Goal: Transaction & Acquisition: Book appointment/travel/reservation

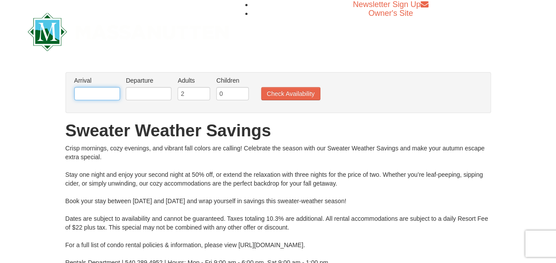
click at [85, 94] on input "text" at bounding box center [97, 93] width 46 height 13
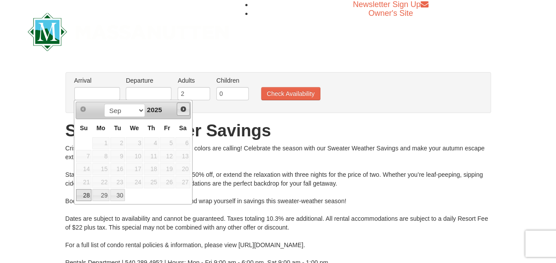
click at [184, 107] on span "Next" at bounding box center [183, 108] width 7 height 7
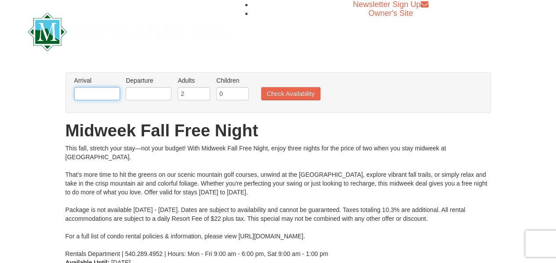
click at [104, 89] on input "text" at bounding box center [97, 93] width 46 height 13
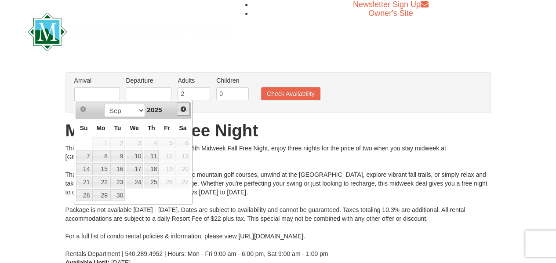
click at [182, 110] on span "Next" at bounding box center [183, 108] width 7 height 7
click at [120, 154] on link "7" at bounding box center [117, 156] width 15 height 12
type input "[DATE]"
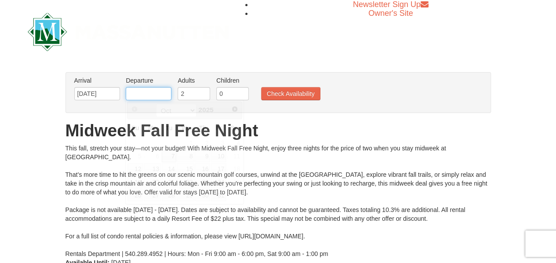
click at [155, 91] on input "text" at bounding box center [149, 93] width 46 height 13
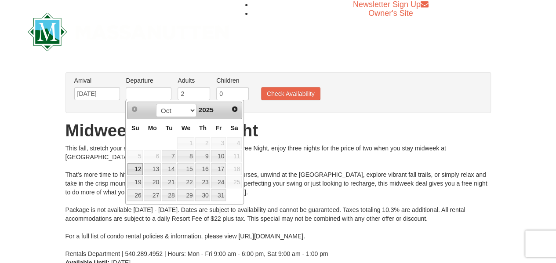
click at [134, 167] on link "12" at bounding box center [134, 169] width 15 height 12
type input "10/12/2025"
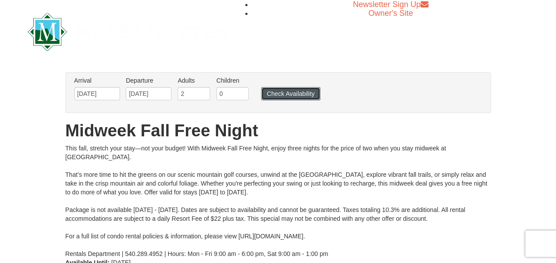
click at [293, 94] on button "Check Availability" at bounding box center [290, 93] width 59 height 13
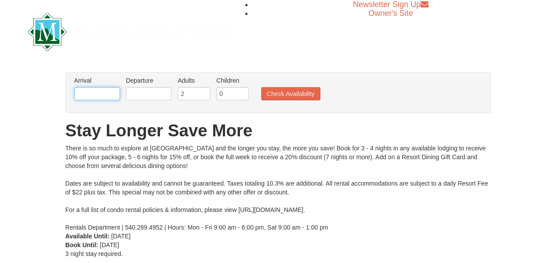
click at [101, 90] on input "text" at bounding box center [97, 93] width 46 height 13
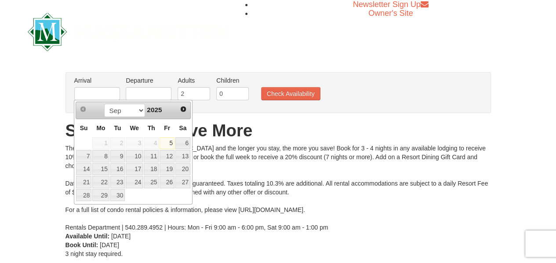
click at [173, 109] on div "Sep Oct Nov Dec 2025" at bounding box center [132, 110] width 83 height 14
click at [179, 109] on link "Next" at bounding box center [183, 108] width 13 height 13
click at [119, 156] on link "7" at bounding box center [117, 156] width 15 height 12
type input "[DATE]"
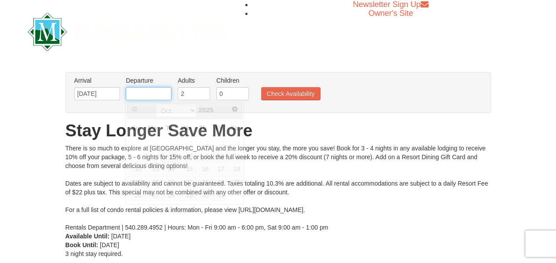
click at [163, 92] on input "text" at bounding box center [149, 93] width 46 height 13
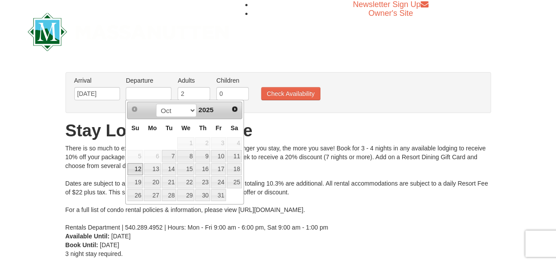
click at [134, 165] on link "12" at bounding box center [134, 169] width 15 height 12
type input "[DATE]"
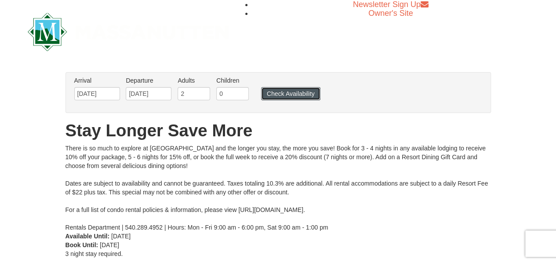
click at [287, 94] on button "Check Availability" at bounding box center [290, 93] width 59 height 13
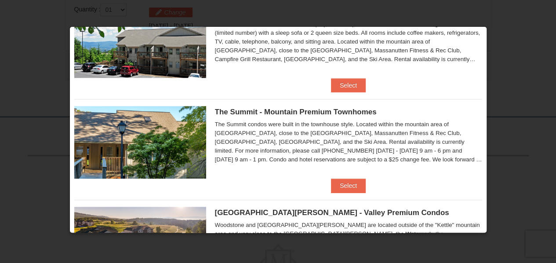
scroll to position [350, 0]
click at [348, 183] on button "Select" at bounding box center [348, 185] width 35 height 14
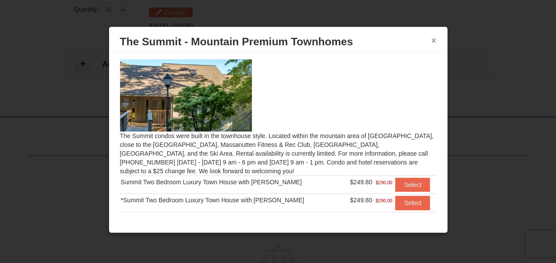
click at [431, 38] on button "×" at bounding box center [433, 40] width 5 height 9
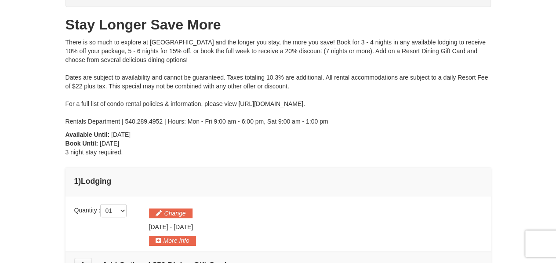
scroll to position [72, 0]
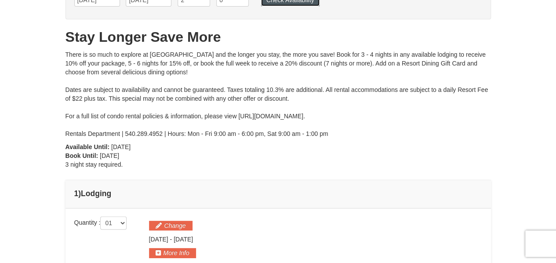
click at [300, 4] on button "Check Availability" at bounding box center [290, 0] width 58 height 12
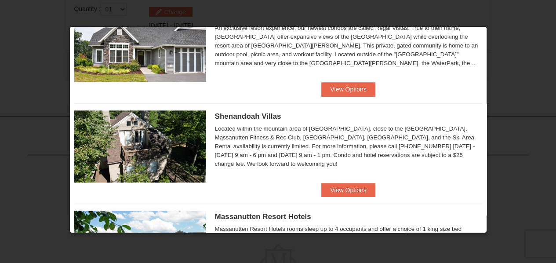
scroll to position [119, 0]
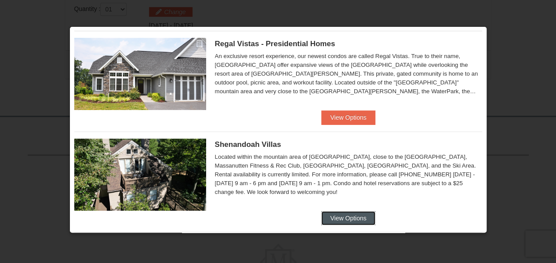
click at [334, 211] on button "View Options" at bounding box center [348, 218] width 54 height 14
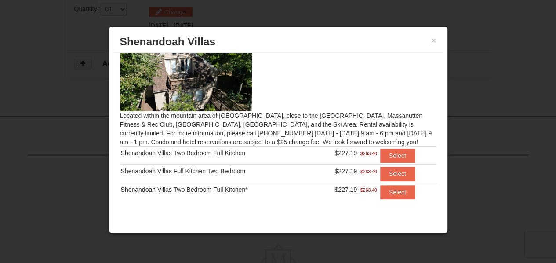
scroll to position [22, 0]
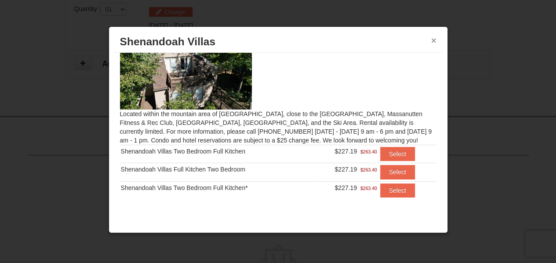
click at [433, 43] on button "×" at bounding box center [433, 40] width 5 height 9
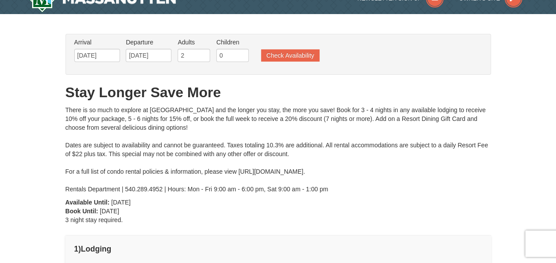
scroll to position [0, 0]
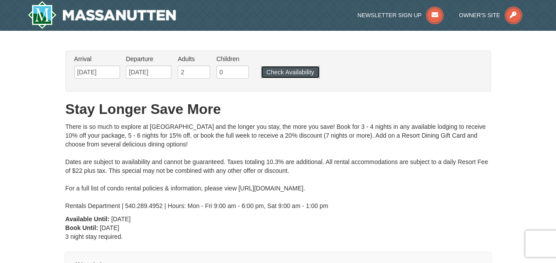
click at [283, 69] on button "Check Availability" at bounding box center [290, 72] width 58 height 12
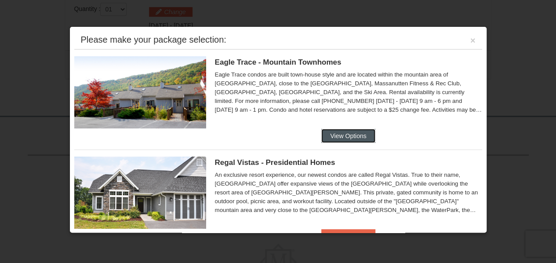
click at [337, 139] on button "View Options" at bounding box center [348, 136] width 54 height 14
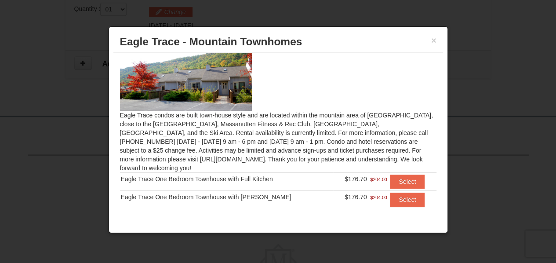
scroll to position [21, 0]
click at [394, 193] on button "Select" at bounding box center [407, 199] width 35 height 14
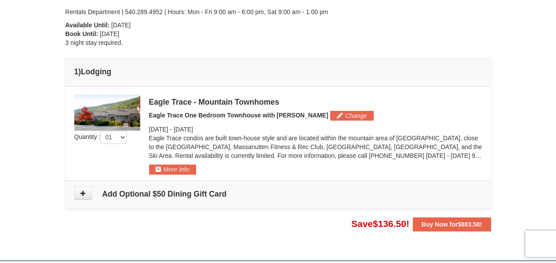
scroll to position [193, 0]
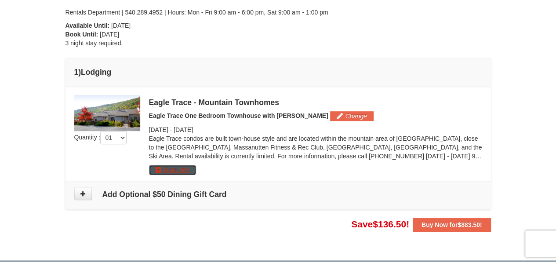
click at [159, 167] on button "More Info" at bounding box center [172, 170] width 47 height 10
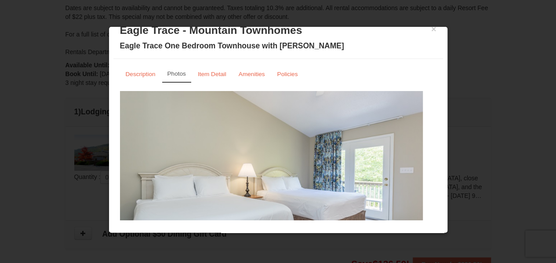
scroll to position [52, 0]
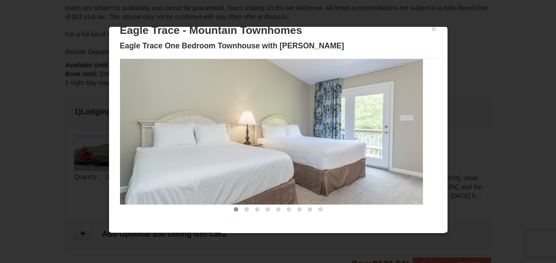
click at [317, 190] on img at bounding box center [271, 122] width 303 height 166
click at [244, 207] on span at bounding box center [246, 209] width 4 height 4
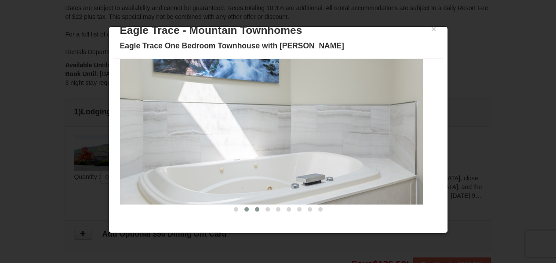
click at [255, 208] on span at bounding box center [257, 209] width 4 height 4
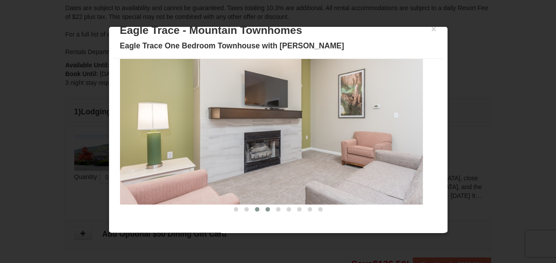
click at [265, 209] on span at bounding box center [267, 209] width 4 height 4
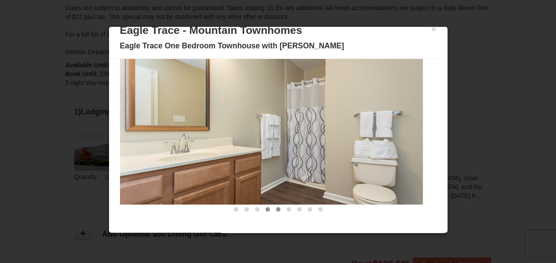
click at [273, 209] on button at bounding box center [278, 209] width 11 height 9
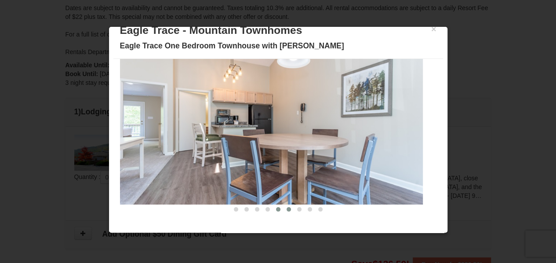
click at [286, 209] on span at bounding box center [288, 209] width 4 height 4
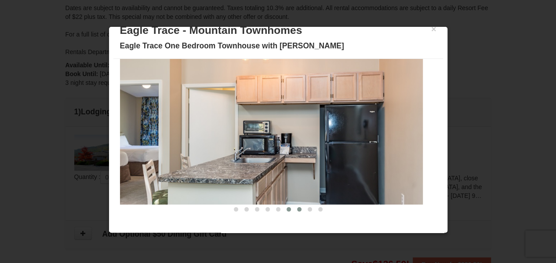
click at [297, 209] on span at bounding box center [299, 209] width 4 height 4
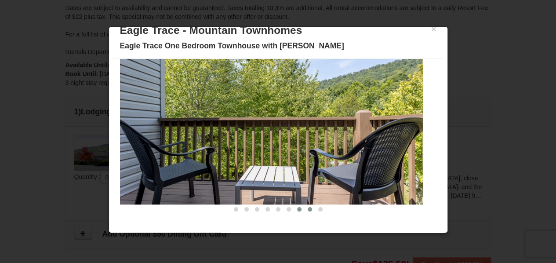
click at [307, 209] on span at bounding box center [309, 209] width 4 height 4
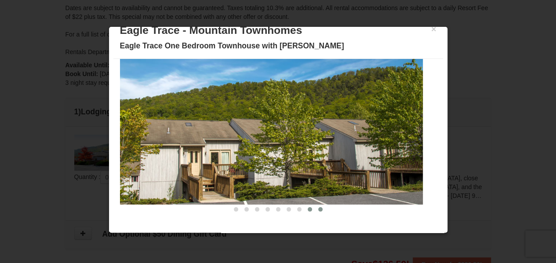
click at [318, 210] on button at bounding box center [320, 209] width 11 height 9
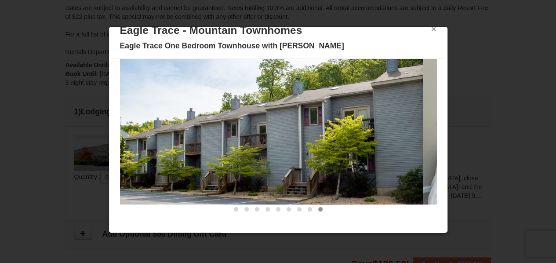
click at [431, 31] on button "×" at bounding box center [433, 29] width 5 height 9
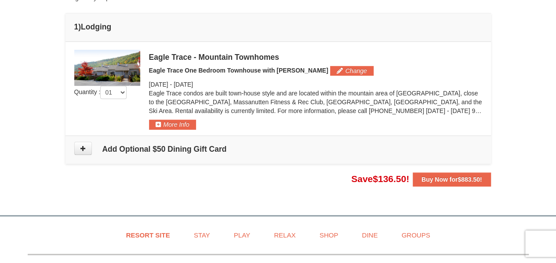
scroll to position [239, 0]
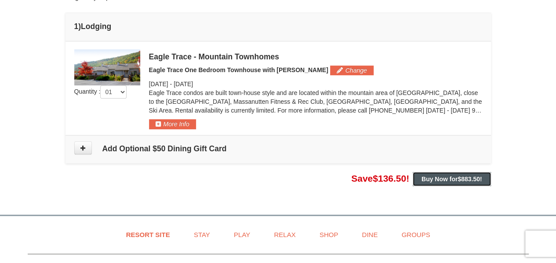
click at [445, 181] on button "Buy Now for $883.50 !" at bounding box center [451, 179] width 78 height 14
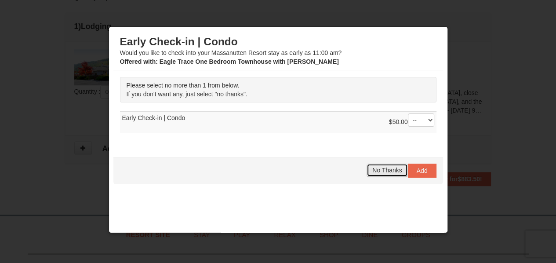
click at [379, 167] on span "No Thanks" at bounding box center [386, 169] width 29 height 7
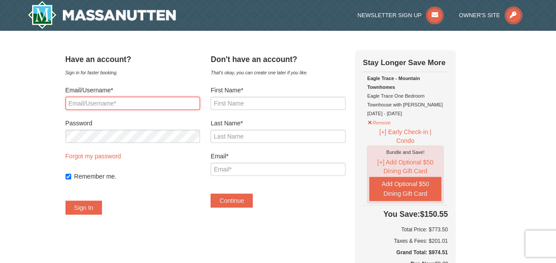
click at [86, 102] on input "Email/Username*" at bounding box center [132, 103] width 134 height 13
type input "[EMAIL_ADDRESS][DOMAIN_NAME]"
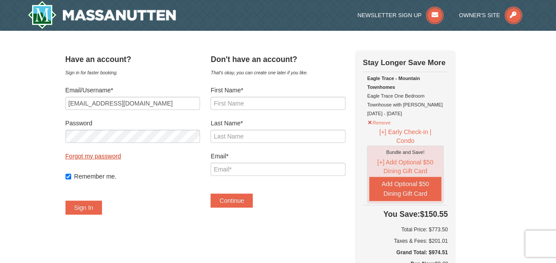
click at [108, 156] on link "Forgot my password" at bounding box center [93, 155] width 56 height 7
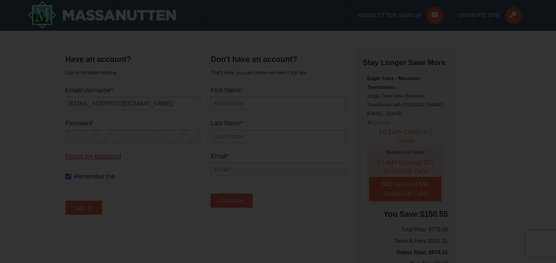
type input "[EMAIL_ADDRESS][DOMAIN_NAME]"
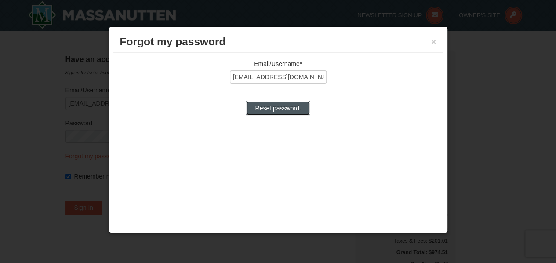
click at [291, 105] on input "Reset password." at bounding box center [277, 108] width 63 height 14
type input "Processing..."
type input "[EMAIL_ADDRESS][DOMAIN_NAME]"
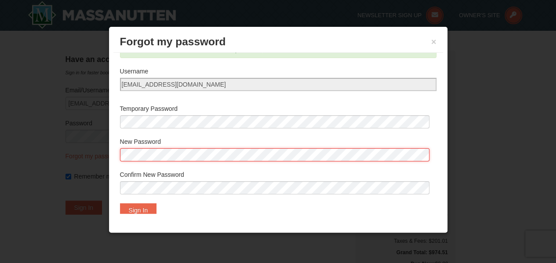
scroll to position [36, 0]
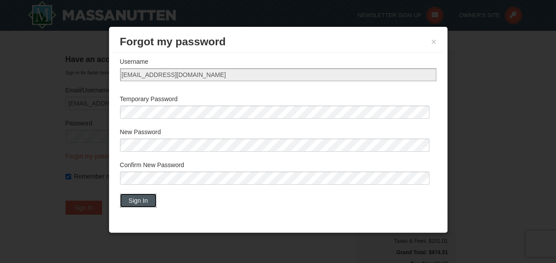
click at [148, 196] on button "Sign In" at bounding box center [138, 200] width 37 height 14
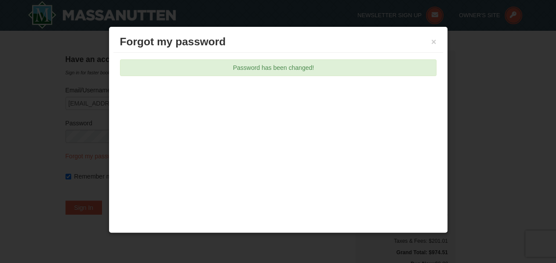
scroll to position [0, 0]
click at [433, 41] on button "×" at bounding box center [433, 41] width 5 height 9
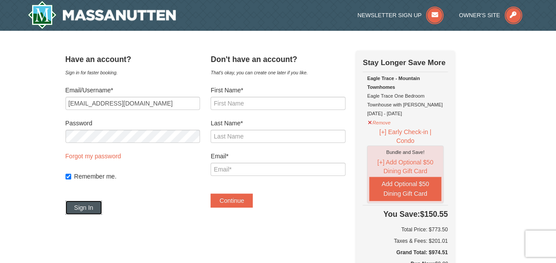
click at [88, 207] on button "Sign In" at bounding box center [83, 207] width 37 height 14
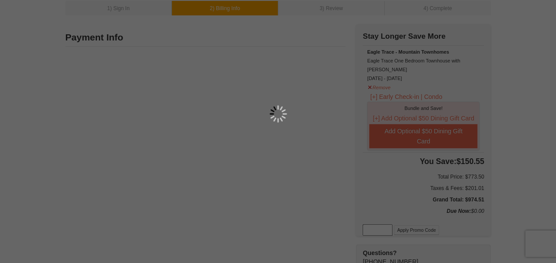
scroll to position [49, 0]
type input "Mark Black"
type input "1905 Calais Ct"
type input "Windsor Mill"
type input "21244"
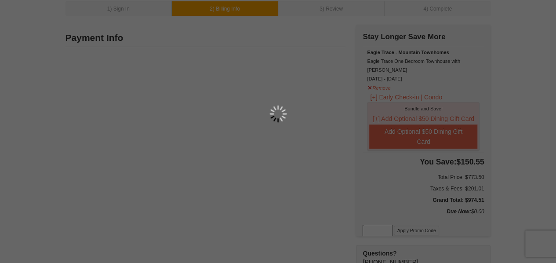
type input "443"
type input "762"
type input "0740"
type input "mrmablack@comcast.net"
select select "MD"
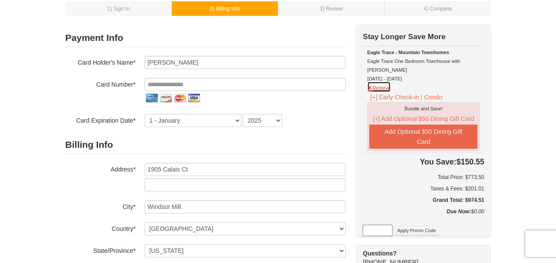
click at [371, 81] on button "Remove" at bounding box center [379, 86] width 24 height 11
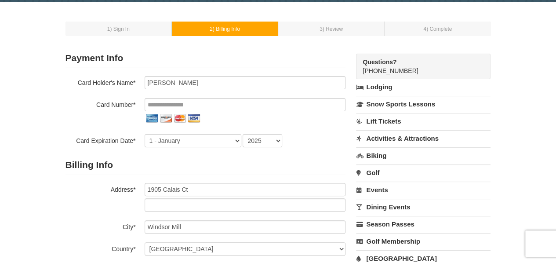
scroll to position [0, 0]
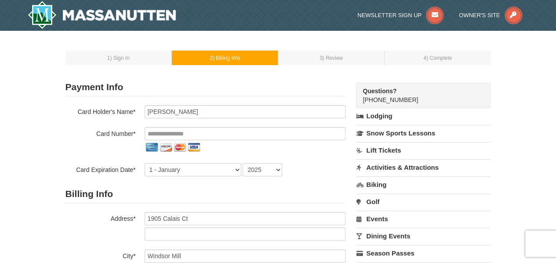
click at [371, 113] on link "Lodging" at bounding box center [423, 116] width 134 height 16
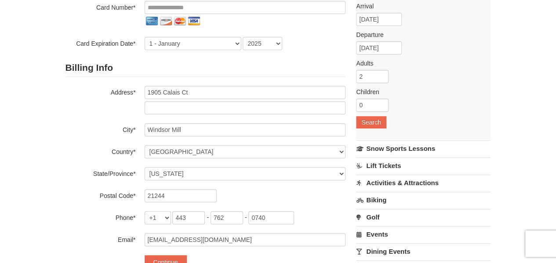
scroll to position [126, 0]
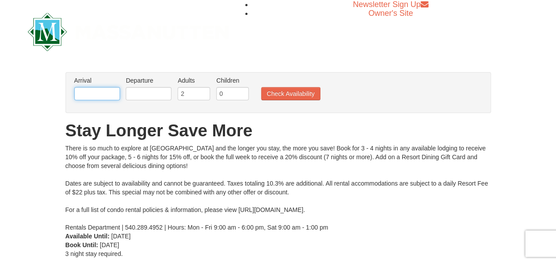
click at [105, 94] on input "text" at bounding box center [97, 93] width 46 height 13
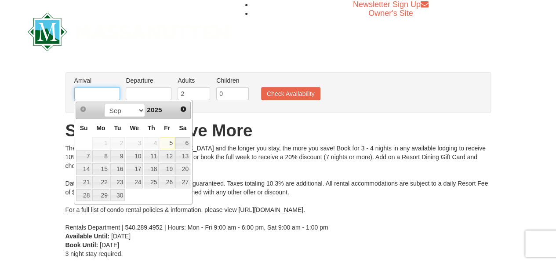
type input "[DATE]"
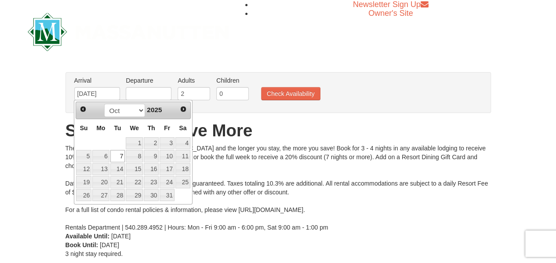
click at [138, 87] on li "Departure Please format dates MM/DD/YYYY Please format dates MM/DD/YYYY" at bounding box center [148, 90] width 50 height 29
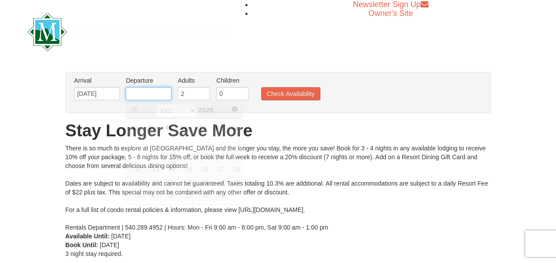
click at [135, 97] on input "text" at bounding box center [149, 93] width 46 height 13
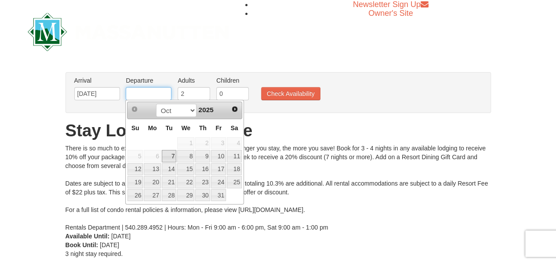
type input "[DATE]"
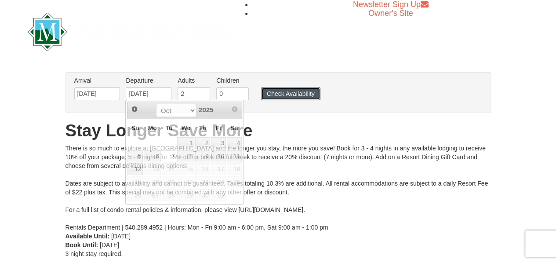
click at [274, 94] on button "Check Availability" at bounding box center [290, 93] width 59 height 13
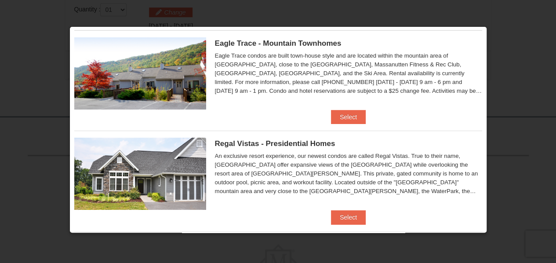
scroll to position [18, 0]
click at [338, 119] on button "Select" at bounding box center [348, 116] width 35 height 14
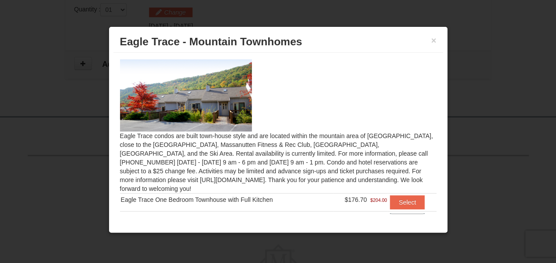
click at [400, 213] on button "Select" at bounding box center [407, 220] width 35 height 14
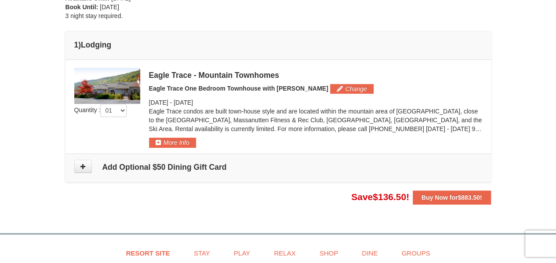
scroll to position [221, 0]
click at [78, 165] on button at bounding box center [83, 165] width 18 height 13
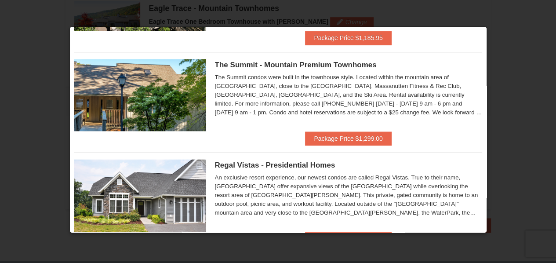
scroll to position [505, 0]
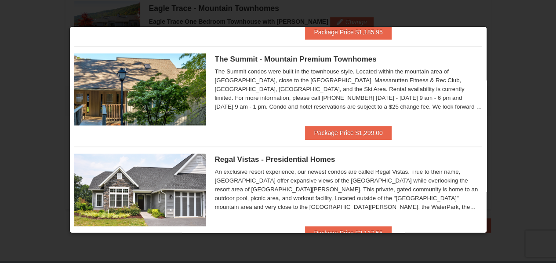
drag, startPoint x: 450, startPoint y: 177, endPoint x: 473, endPoint y: 123, distance: 59.0
click at [473, 123] on div "The Summit - Mountain Premium Townhomes The Summit condos were built in the tow…" at bounding box center [278, 85] width 408 height 79
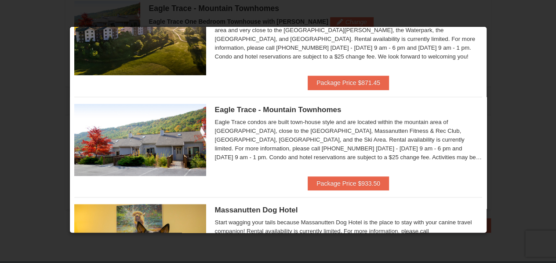
scroll to position [154, 0]
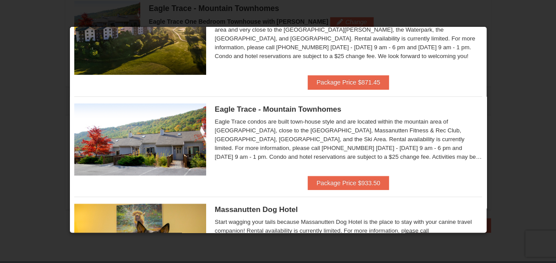
click at [507, 81] on div at bounding box center [278, 131] width 556 height 263
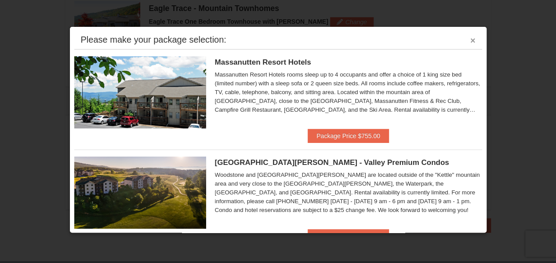
click at [470, 40] on button "×" at bounding box center [472, 40] width 5 height 9
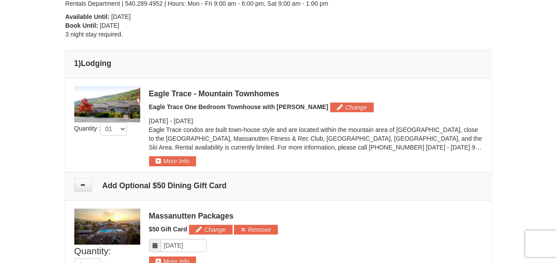
scroll to position [202, 0]
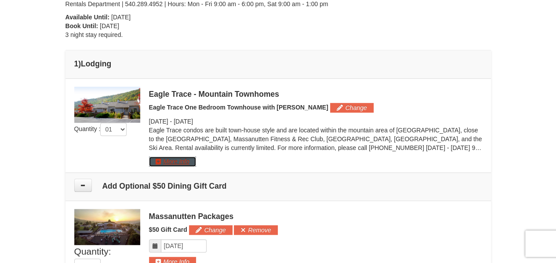
click at [159, 159] on button "More Info" at bounding box center [172, 161] width 47 height 10
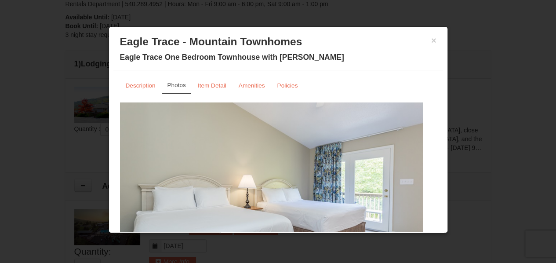
scroll to position [52, 0]
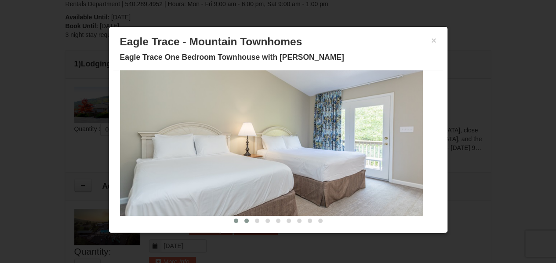
click at [241, 223] on button at bounding box center [246, 220] width 11 height 9
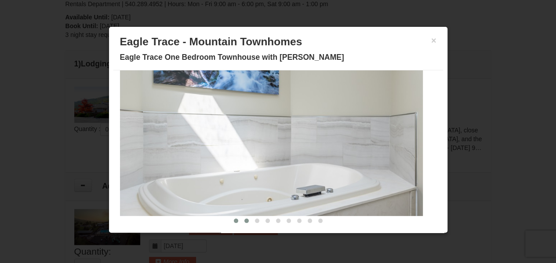
click at [231, 220] on button at bounding box center [236, 220] width 11 height 9
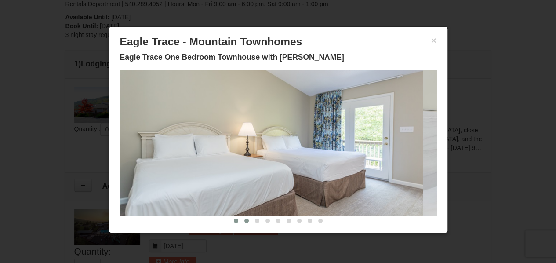
click at [241, 223] on button at bounding box center [246, 220] width 11 height 9
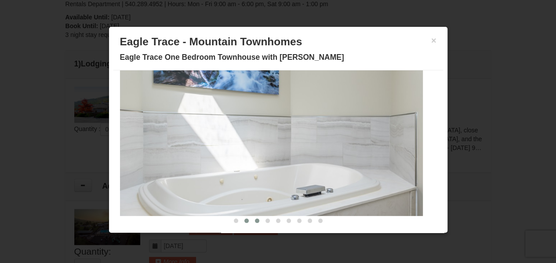
click at [252, 221] on button at bounding box center [257, 220] width 11 height 9
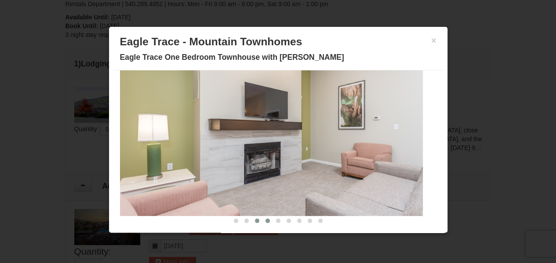
click at [265, 221] on span at bounding box center [267, 220] width 4 height 4
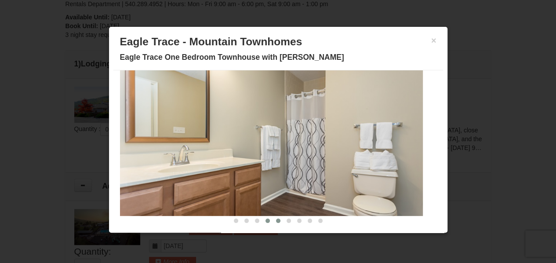
click at [276, 220] on span at bounding box center [278, 220] width 4 height 4
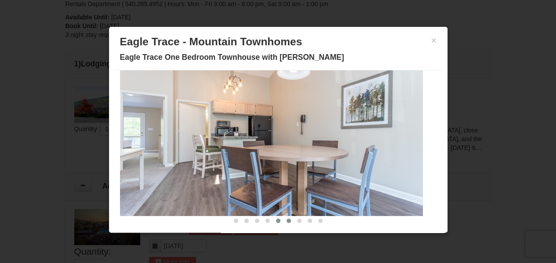
click at [285, 220] on button at bounding box center [288, 220] width 11 height 9
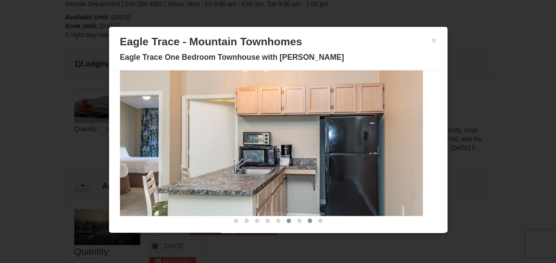
click at [307, 218] on span at bounding box center [309, 220] width 4 height 4
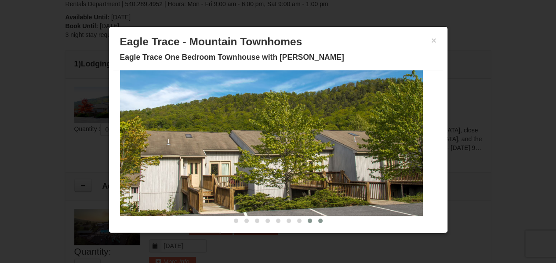
click at [318, 218] on span at bounding box center [320, 220] width 4 height 4
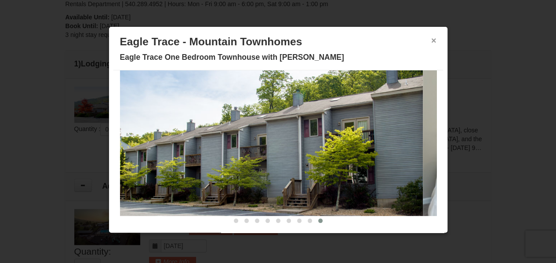
click at [431, 40] on button "×" at bounding box center [433, 40] width 5 height 9
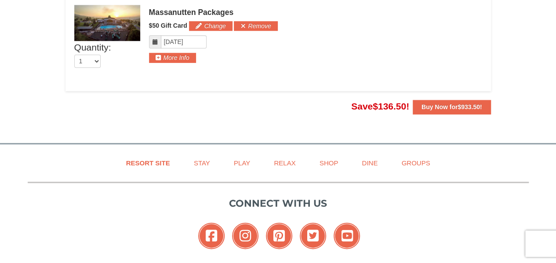
scroll to position [406, 0]
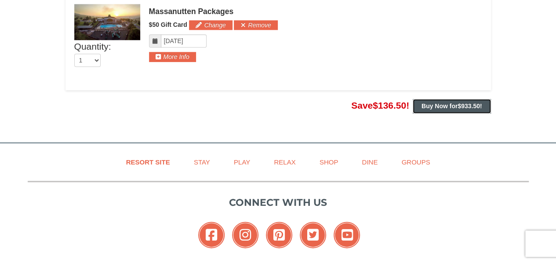
click at [470, 108] on span "$933.50" at bounding box center [468, 105] width 22 height 7
click at [421, 105] on strong "Buy Now for $933.50 !" at bounding box center [451, 105] width 61 height 7
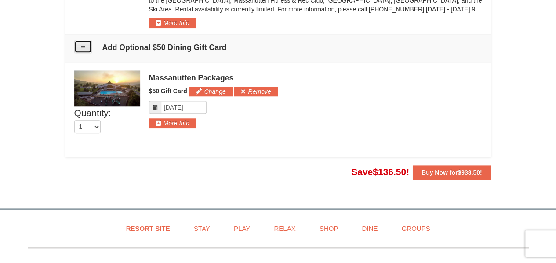
click at [83, 44] on icon at bounding box center [83, 46] width 6 height 6
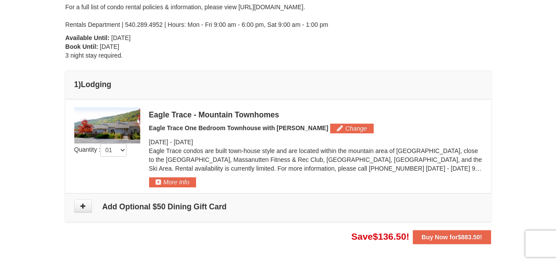
scroll to position [184, 0]
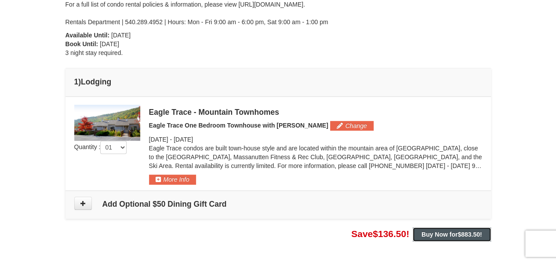
click at [478, 231] on span "$883.50" at bounding box center [468, 234] width 22 height 7
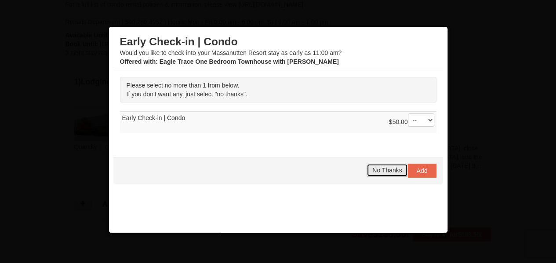
click at [380, 170] on span "No Thanks" at bounding box center [386, 169] width 29 height 7
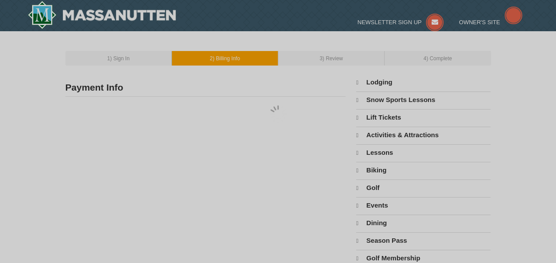
select select "9"
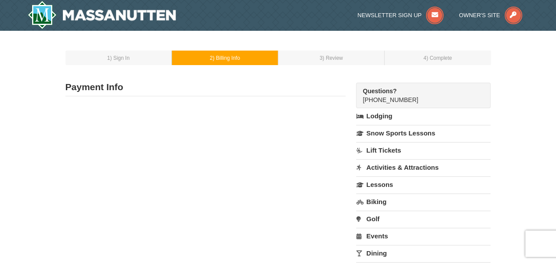
click at [386, 117] on link "Lodging" at bounding box center [423, 116] width 134 height 16
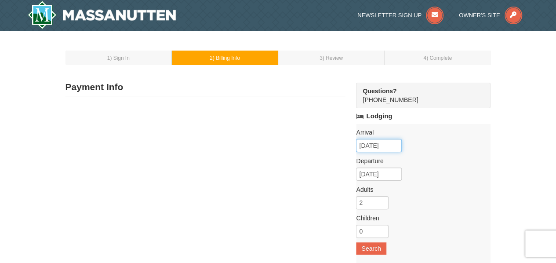
click at [377, 142] on input "09/05/2025" at bounding box center [379, 145] width 46 height 13
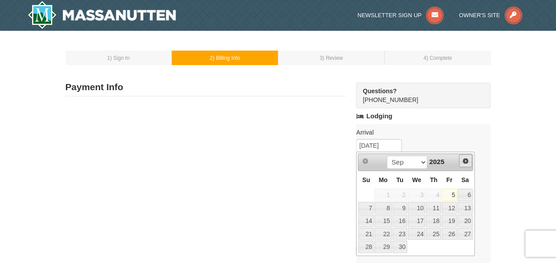
click at [461, 163] on link "Next" at bounding box center [465, 160] width 13 height 13
click at [403, 206] on link "7" at bounding box center [399, 208] width 15 height 12
type input "[DATE]"
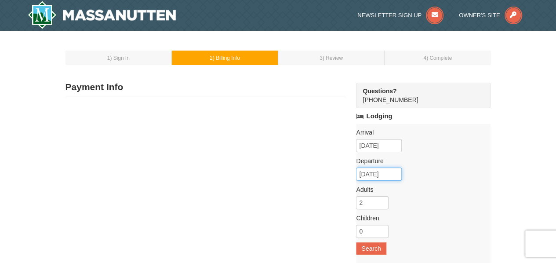
click at [392, 172] on input "10/08/2025" at bounding box center [379, 173] width 46 height 13
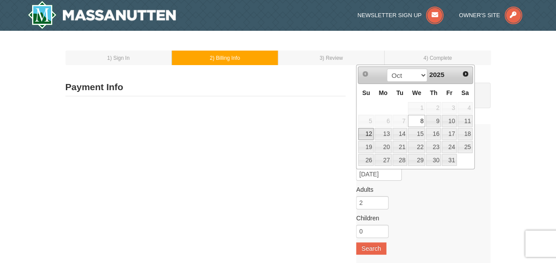
click at [368, 132] on link "12" at bounding box center [365, 134] width 15 height 12
type input "[DATE]"
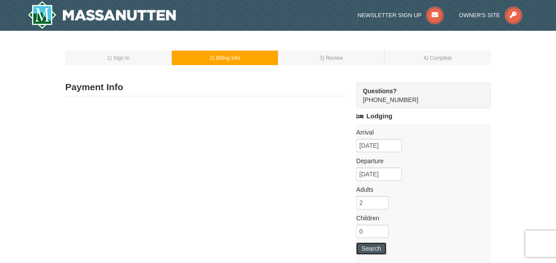
click at [379, 245] on button "Search" at bounding box center [371, 248] width 30 height 12
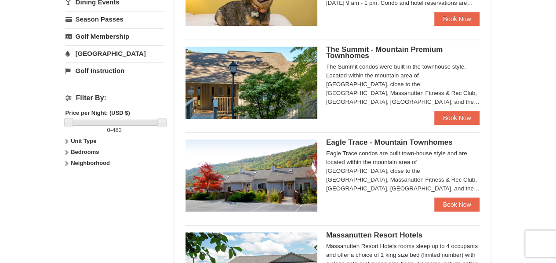
scroll to position [327, 0]
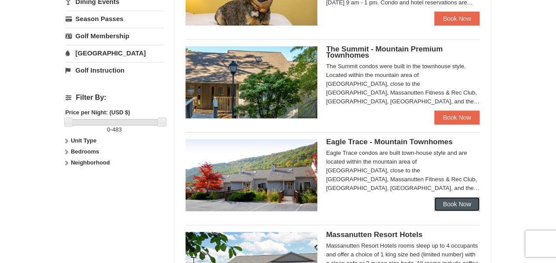
click at [444, 201] on link "Book Now" at bounding box center [457, 204] width 46 height 14
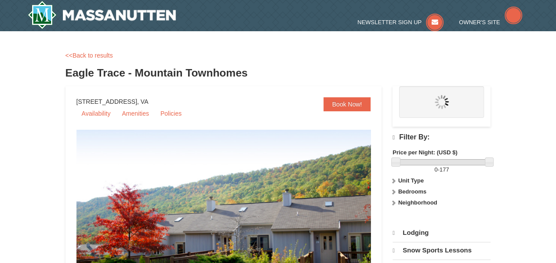
select select "9"
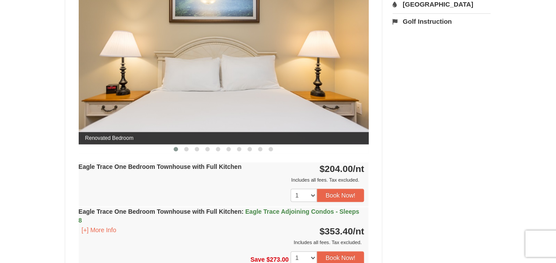
scroll to position [391, 0]
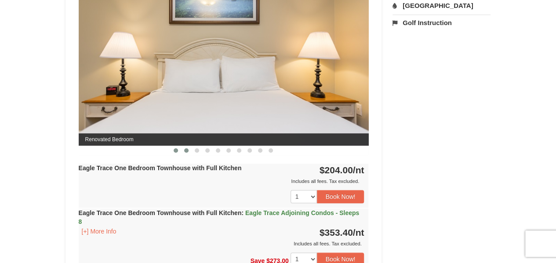
click at [187, 152] on button at bounding box center [186, 150] width 11 height 9
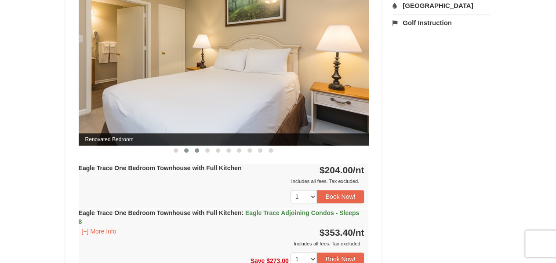
click at [196, 150] on span at bounding box center [197, 150] width 4 height 4
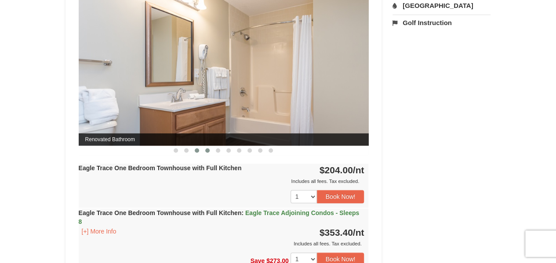
click at [209, 151] on span at bounding box center [207, 150] width 4 height 4
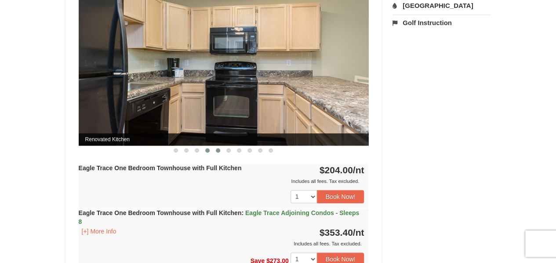
click at [217, 151] on span at bounding box center [218, 150] width 4 height 4
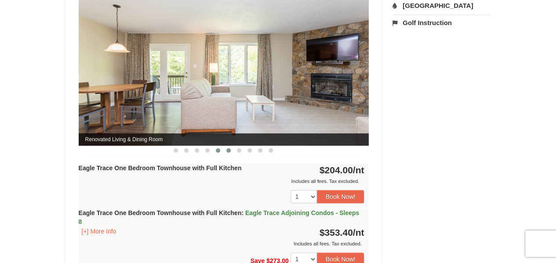
click at [231, 151] on button at bounding box center [228, 150] width 11 height 9
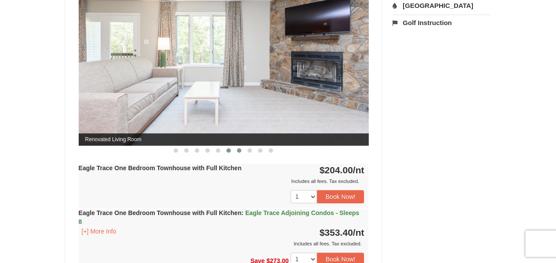
click at [240, 151] on span at bounding box center [239, 150] width 4 height 4
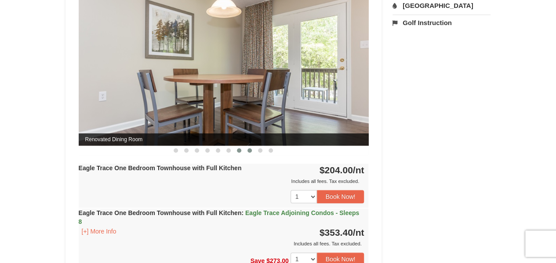
click at [249, 151] on span at bounding box center [249, 150] width 4 height 4
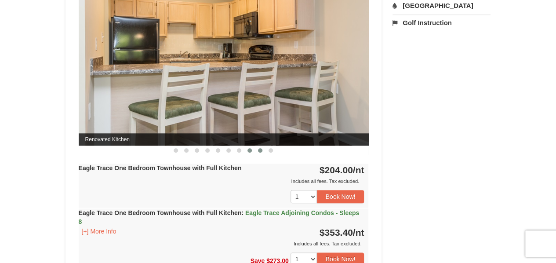
click at [263, 152] on button at bounding box center [260, 150] width 11 height 9
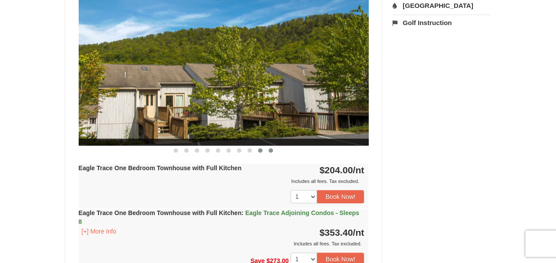
click at [267, 150] on button at bounding box center [270, 150] width 11 height 9
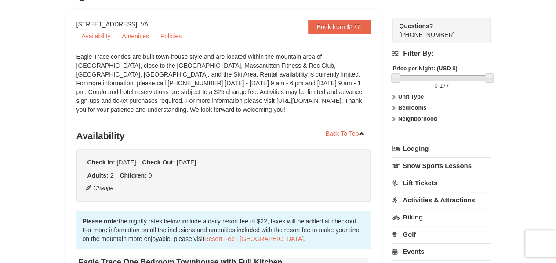
scroll to position [0, 0]
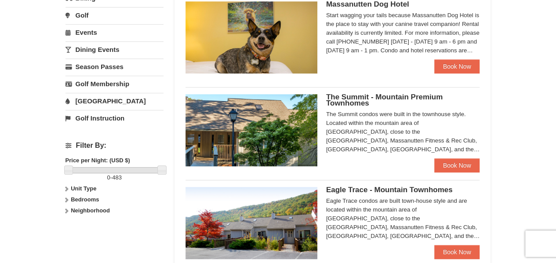
scroll to position [278, 0]
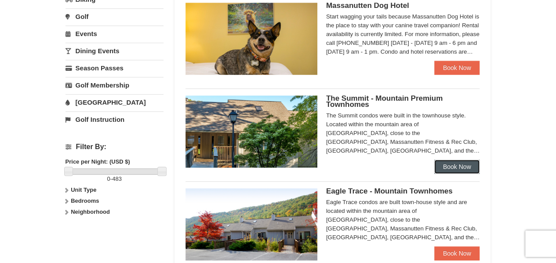
click at [439, 169] on link "Book Now" at bounding box center [457, 166] width 46 height 14
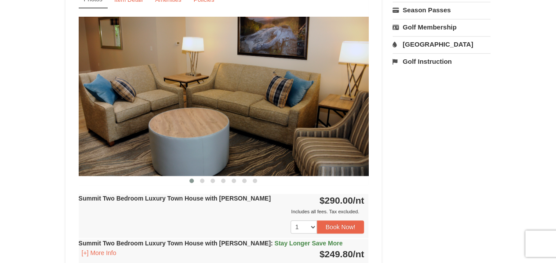
scroll to position [354, 0]
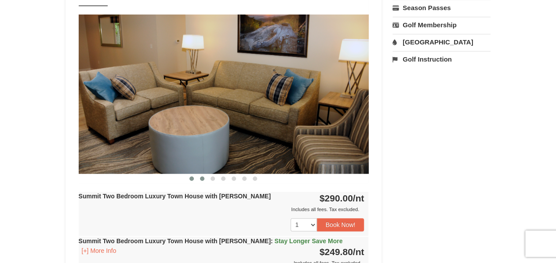
click at [204, 176] on button at bounding box center [202, 178] width 11 height 9
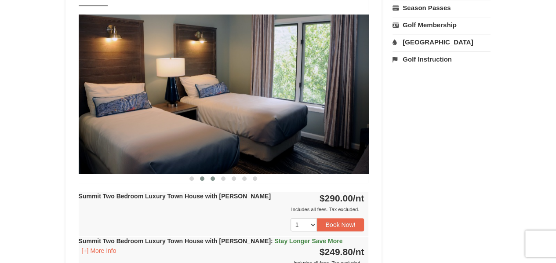
click at [214, 180] on button at bounding box center [212, 178] width 11 height 9
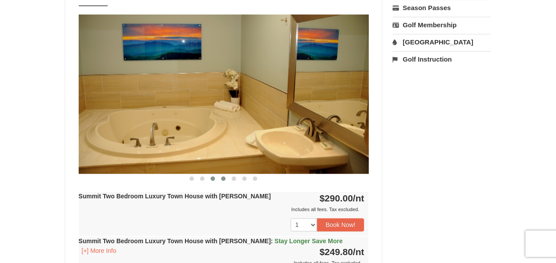
click at [223, 179] on span at bounding box center [223, 178] width 4 height 4
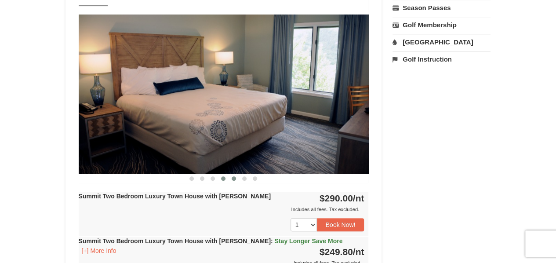
click at [233, 178] on span at bounding box center [233, 178] width 4 height 4
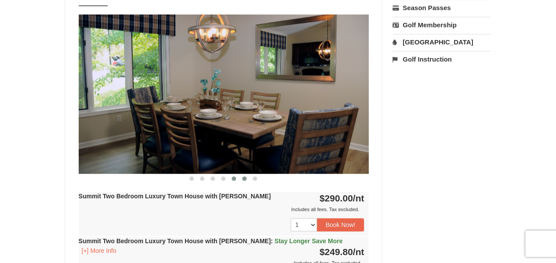
click at [247, 179] on button at bounding box center [244, 178] width 11 height 9
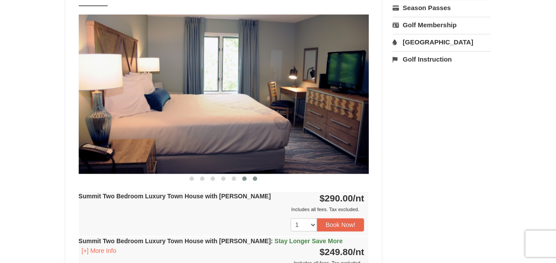
click at [256, 179] on span at bounding box center [255, 178] width 4 height 4
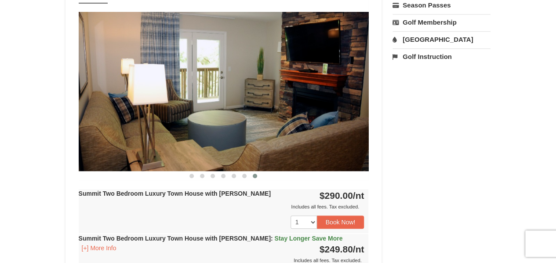
scroll to position [357, 0]
click at [191, 176] on span at bounding box center [191, 176] width 4 height 4
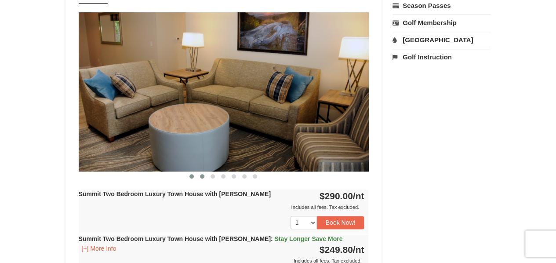
click at [206, 175] on button at bounding box center [202, 176] width 11 height 9
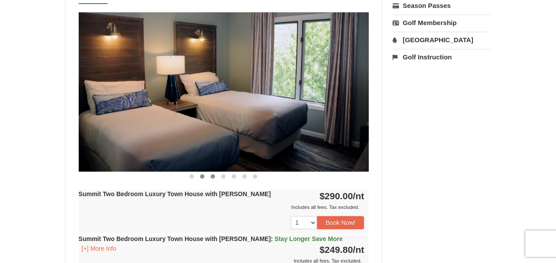
click at [213, 175] on span at bounding box center [212, 176] width 4 height 4
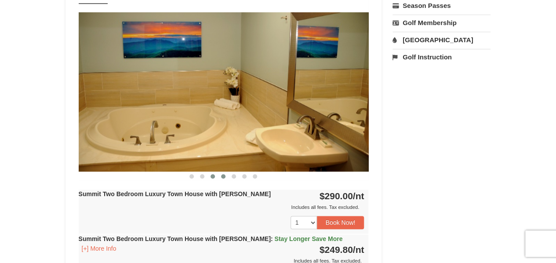
click at [224, 175] on span at bounding box center [223, 176] width 4 height 4
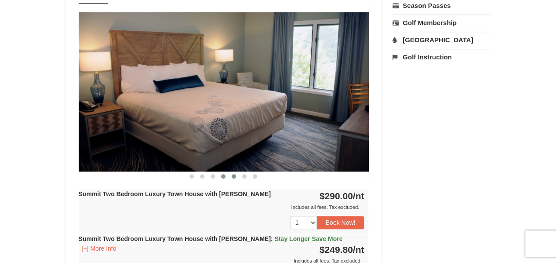
click at [231, 176] on button at bounding box center [233, 176] width 11 height 9
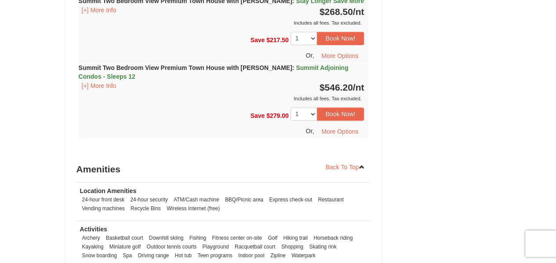
scroll to position [2337, 0]
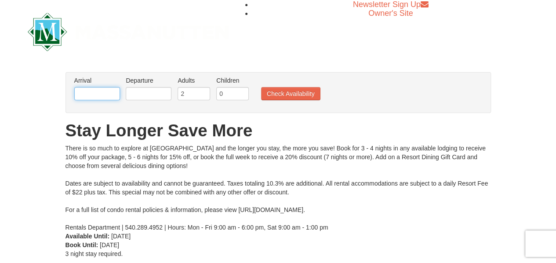
click at [91, 94] on input "text" at bounding box center [97, 93] width 46 height 13
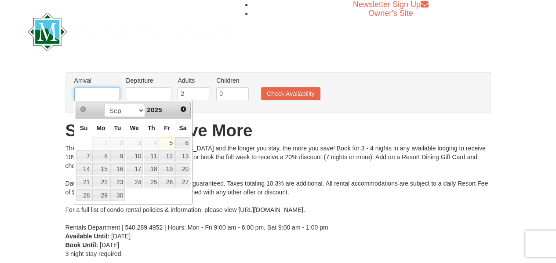
type input "[DATE]"
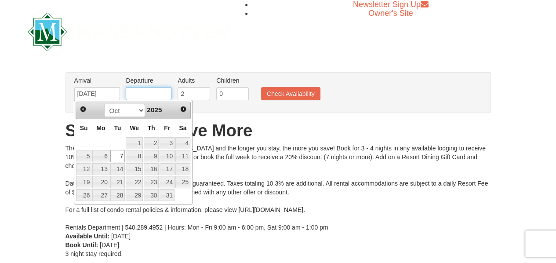
click at [134, 94] on input "text" at bounding box center [149, 93] width 46 height 13
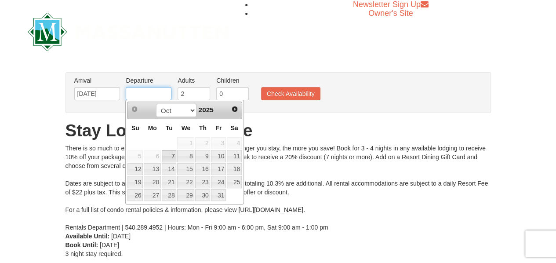
type input "[DATE]"
click at [48, 169] on div "× From: To: Adults: 2 Children: 0 Change Arrival Please format dates MM/DD/YYYY…" at bounding box center [278, 164] width 556 height 203
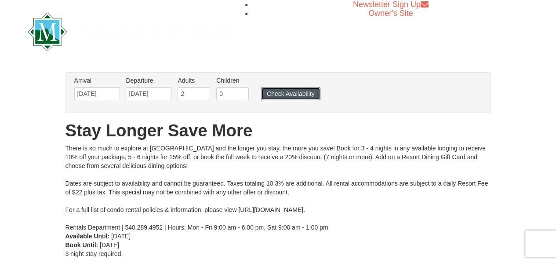
click at [296, 95] on button "Check Availability" at bounding box center [290, 93] width 59 height 13
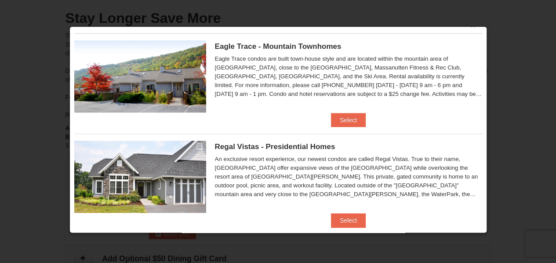
scroll to position [14, 0]
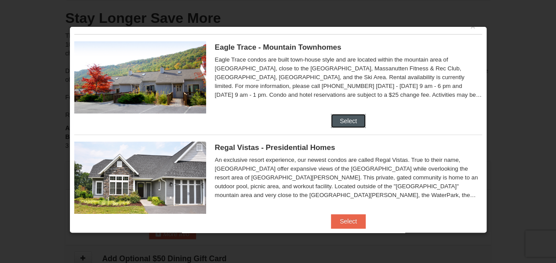
click at [343, 118] on button "Select" at bounding box center [348, 121] width 35 height 14
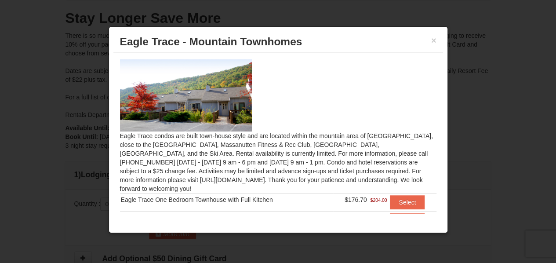
scroll to position [22, 0]
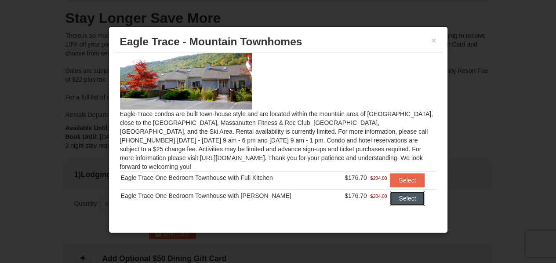
click at [398, 191] on button "Select" at bounding box center [407, 198] width 35 height 14
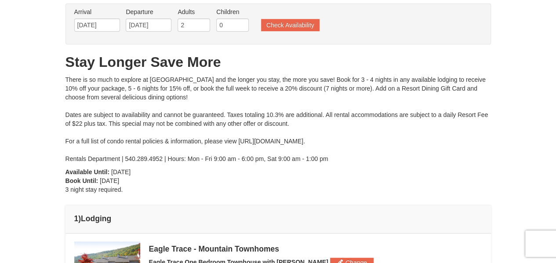
scroll to position [0, 0]
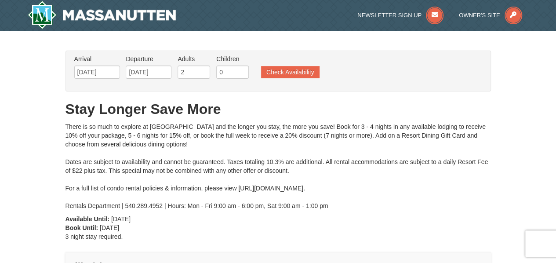
click at [327, 240] on div "From: To: Adults: 2 Children: 0 Change Arrival Please format dates MM/DD/YYYY P…" at bounding box center [277, 238] width 425 height 374
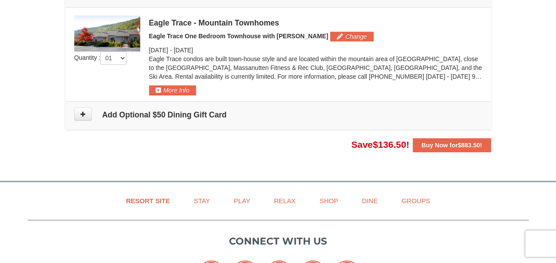
scroll to position [273, 0]
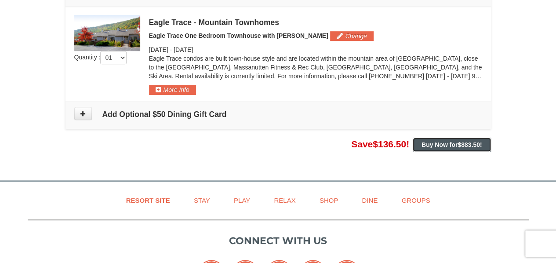
click at [453, 143] on strong "Buy Now for $883.50 !" at bounding box center [451, 144] width 61 height 7
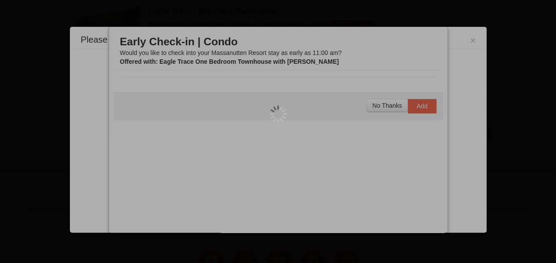
scroll to position [287, 0]
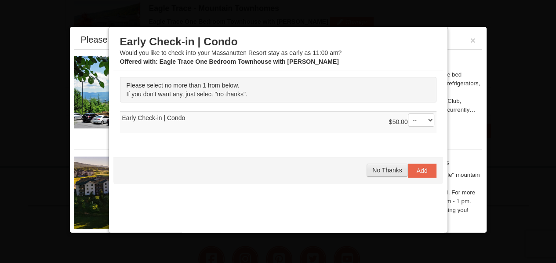
click at [366, 168] on button "No Thanks" at bounding box center [386, 169] width 41 height 13
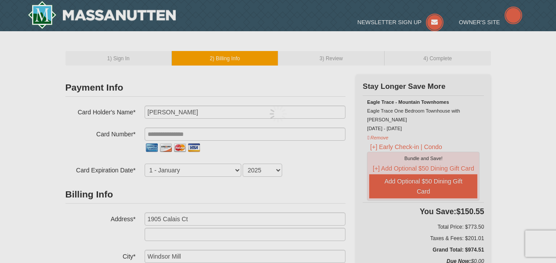
select select "MD"
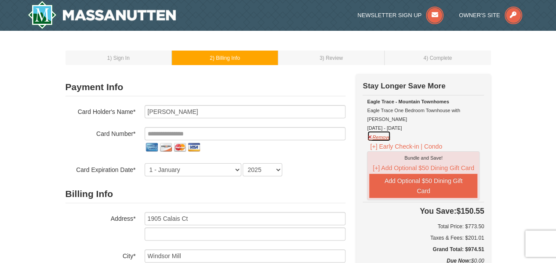
click at [376, 130] on button "Remove" at bounding box center [379, 135] width 24 height 11
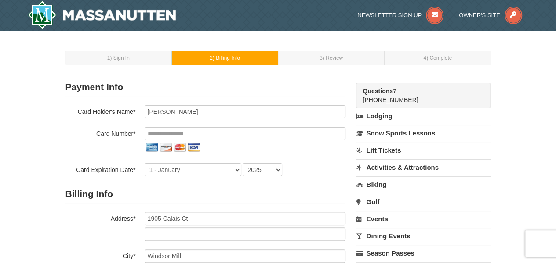
click at [377, 181] on link "Biking" at bounding box center [423, 184] width 134 height 16
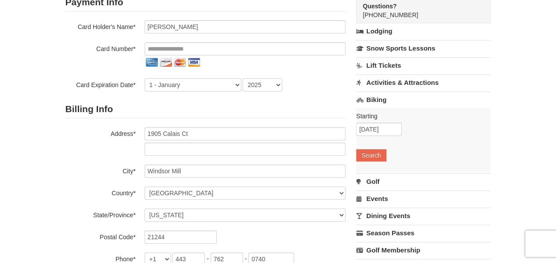
scroll to position [85, 0]
click at [395, 126] on input "[DATE]" at bounding box center [379, 128] width 46 height 13
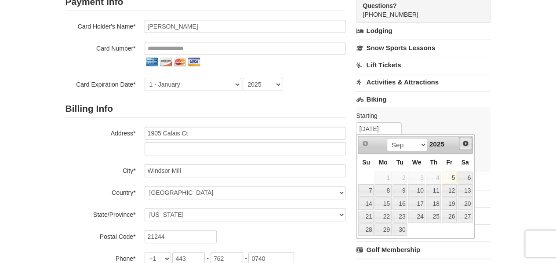
click at [466, 142] on span "Next" at bounding box center [465, 143] width 7 height 7
click at [433, 189] on link "9" at bounding box center [433, 190] width 15 height 12
type input "[DATE]"
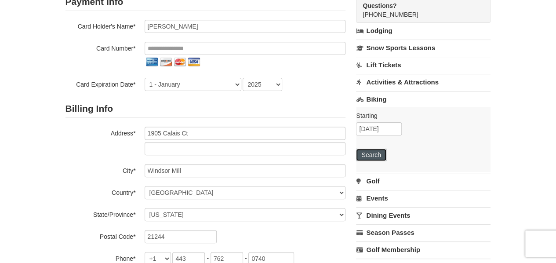
click at [375, 156] on button "Search" at bounding box center [371, 154] width 30 height 12
